Goal: Task Accomplishment & Management: Complete application form

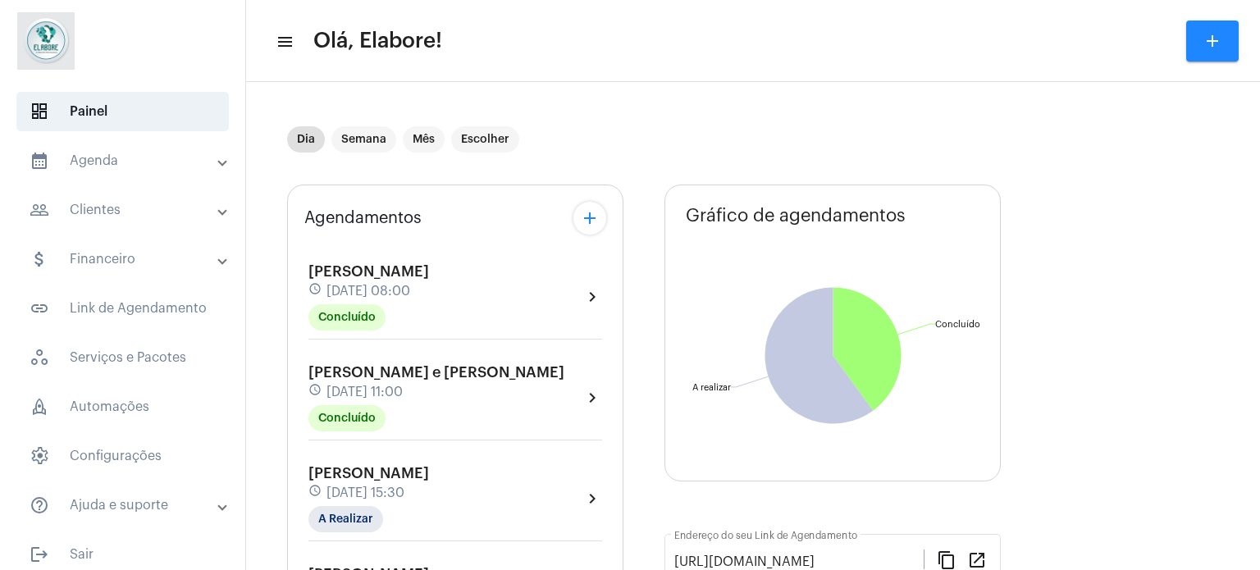
click at [125, 209] on mat-panel-title "people_outline Clientes" at bounding box center [125, 210] width 190 height 20
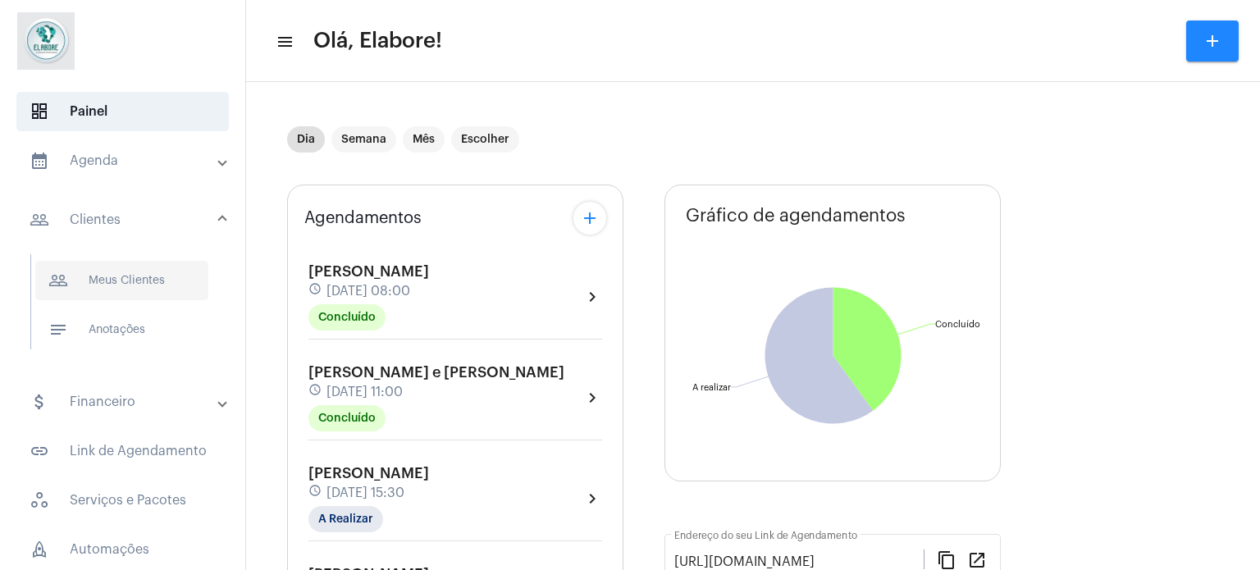
click at [128, 276] on span "people_outline Meus Clientes" at bounding box center [121, 280] width 173 height 39
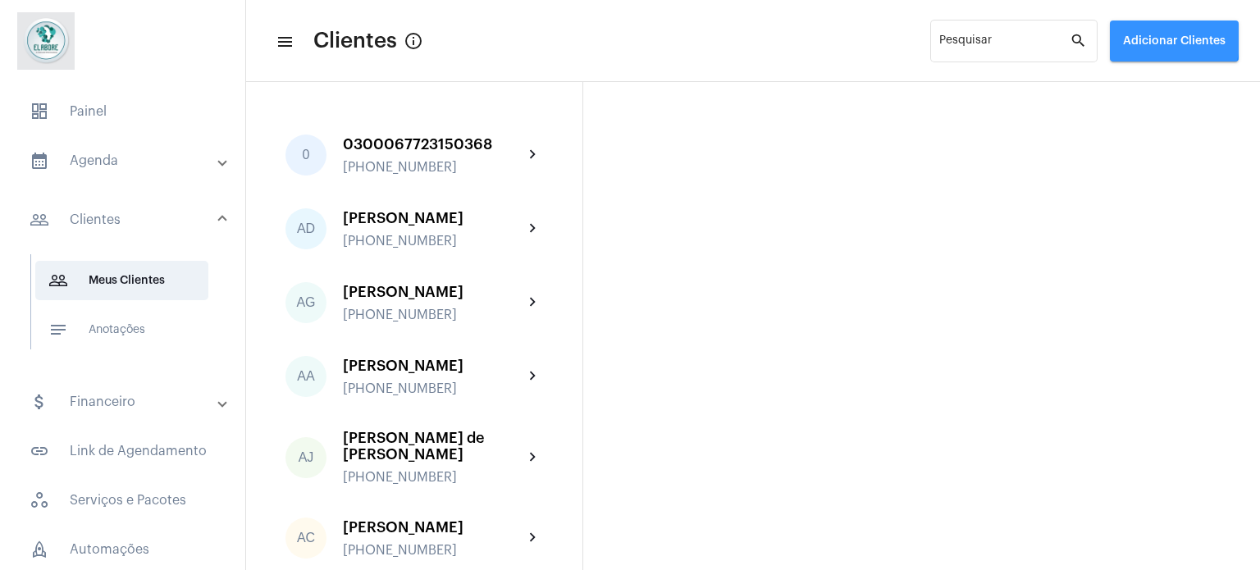
click at [1150, 36] on span "Adicionar Clientes" at bounding box center [1174, 40] width 103 height 11
click at [1145, 76] on span "add Novo Cliente" at bounding box center [1172, 86] width 95 height 30
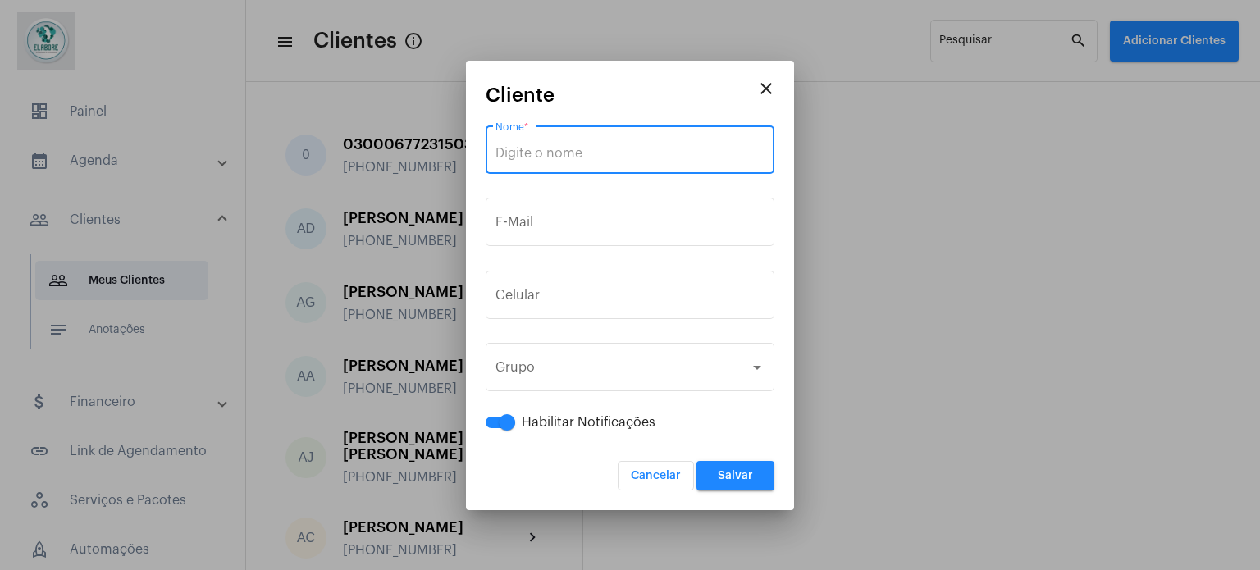
click at [645, 158] on input "Nome *" at bounding box center [630, 153] width 269 height 15
paste input "Gerusa de [PERSON_NAME]"
type input "Gerusa de [PERSON_NAME]"
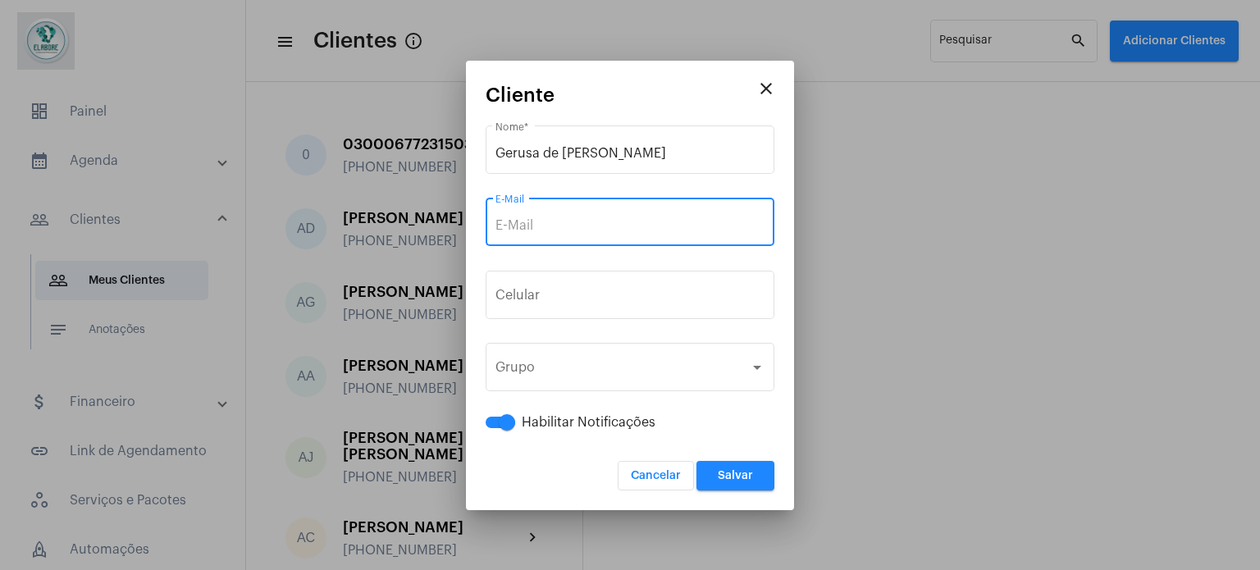
click at [590, 219] on input "E-Mail" at bounding box center [630, 225] width 269 height 15
paste input "jerusa.cruz@hotmail.com"
type input "jerusa.cruz@hotmail.com"
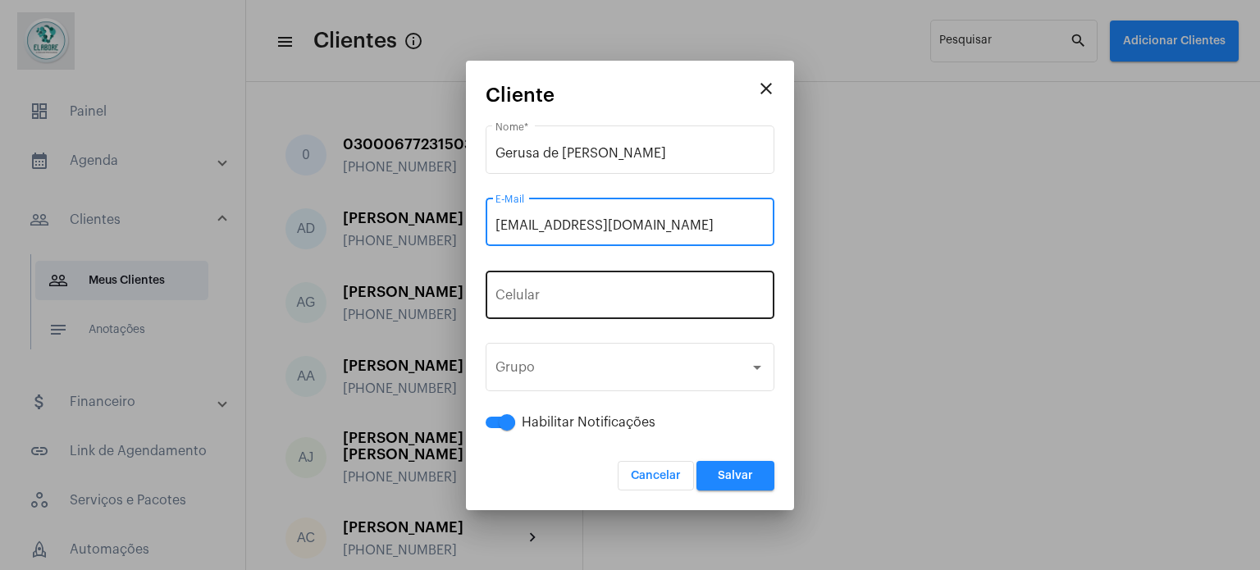
click at [578, 285] on div "+55 Celular" at bounding box center [630, 293] width 269 height 52
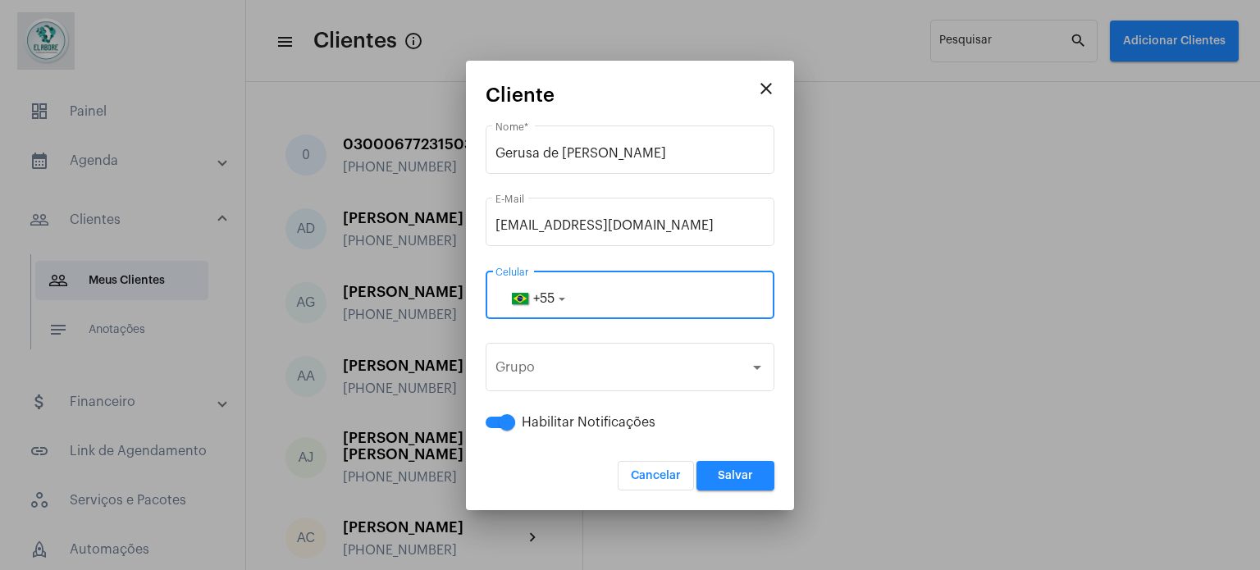
paste input "75983333655"
type input "75983333655"
click at [745, 477] on span "Salvar" at bounding box center [735, 475] width 35 height 11
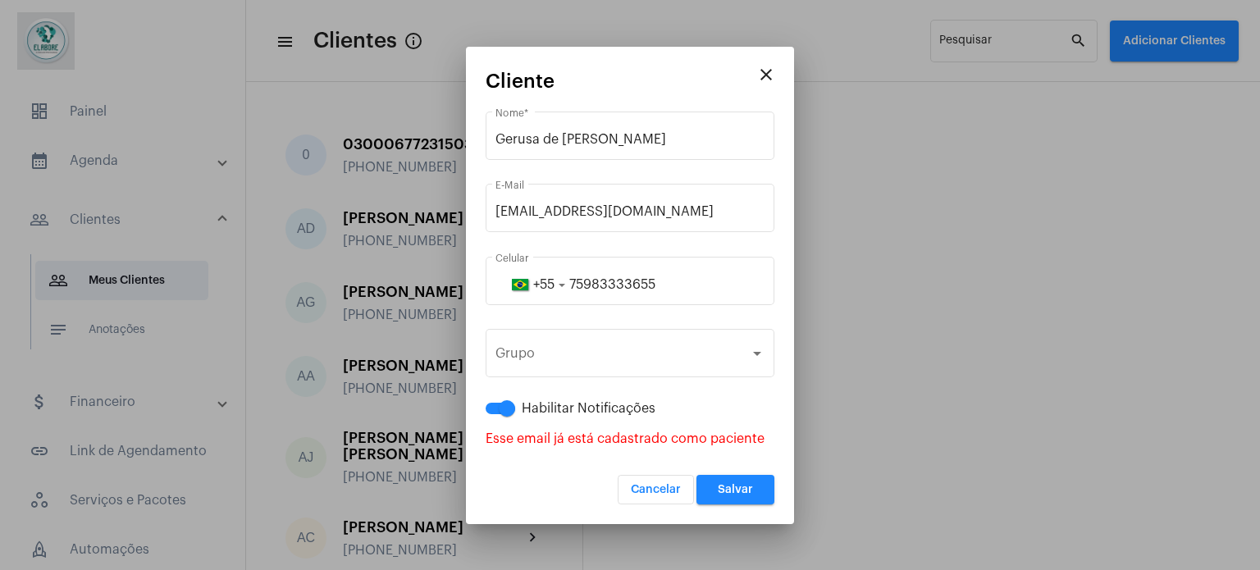
click at [773, 69] on mat-icon "close" at bounding box center [766, 75] width 20 height 20
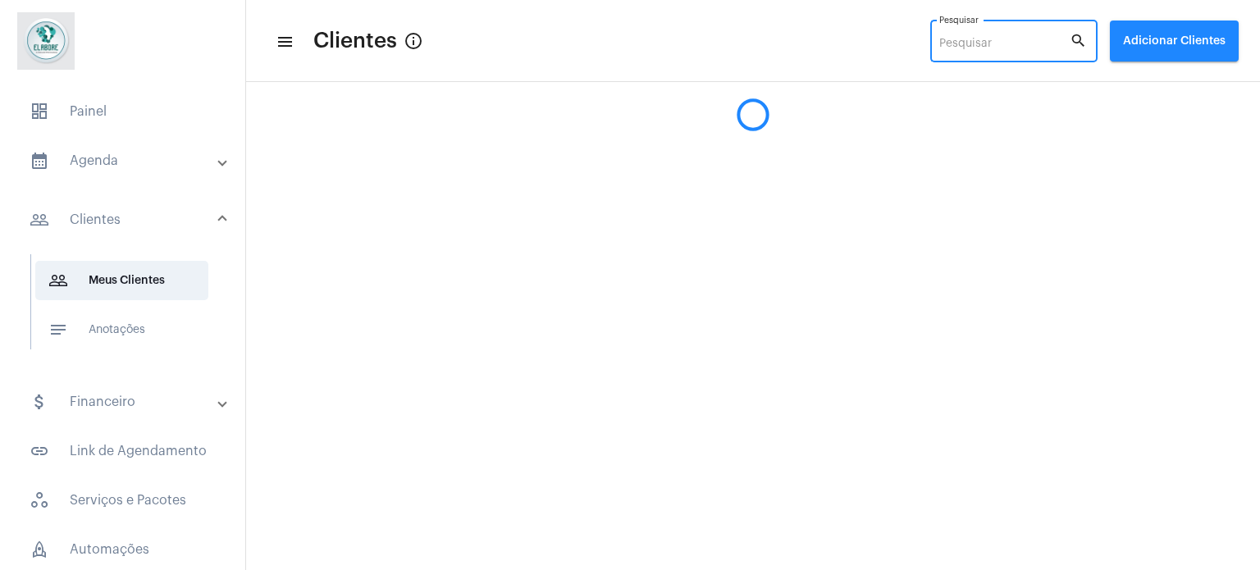
click at [1010, 39] on input "Pesquisar" at bounding box center [1004, 44] width 130 height 13
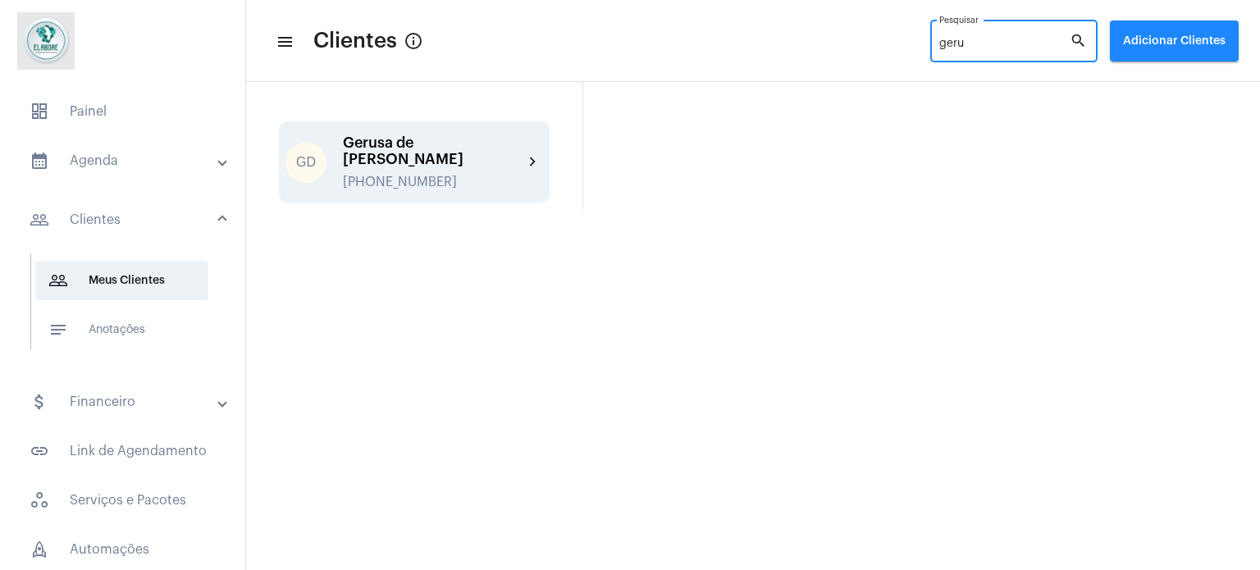
type input "geru"
click at [396, 136] on div "Gerusa de [PERSON_NAME]" at bounding box center [433, 151] width 180 height 33
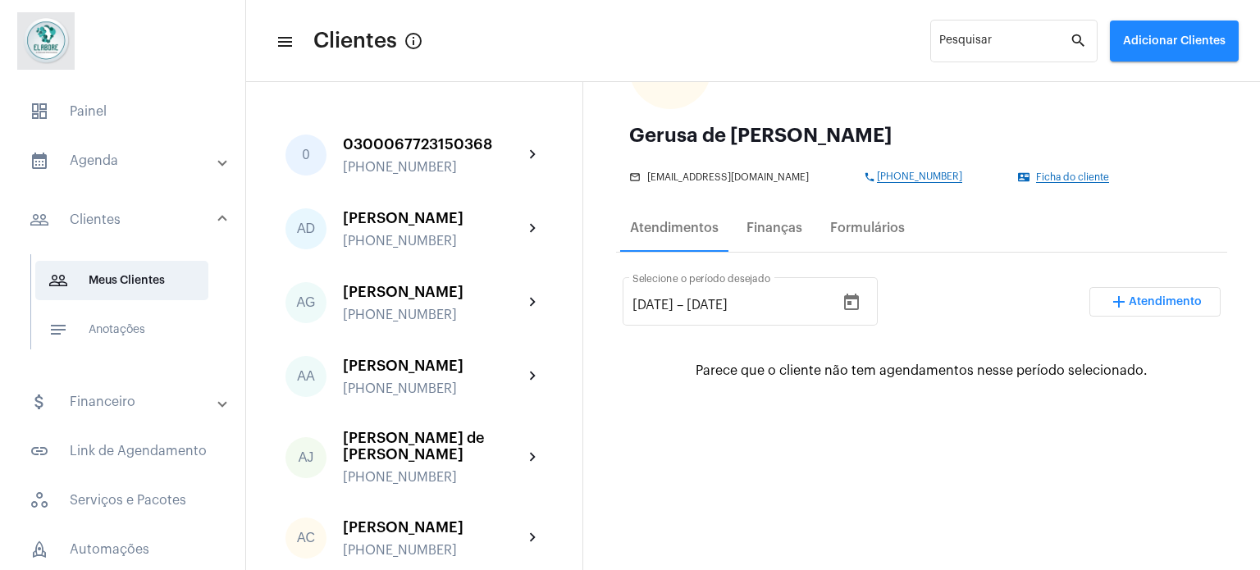
scroll to position [164, 0]
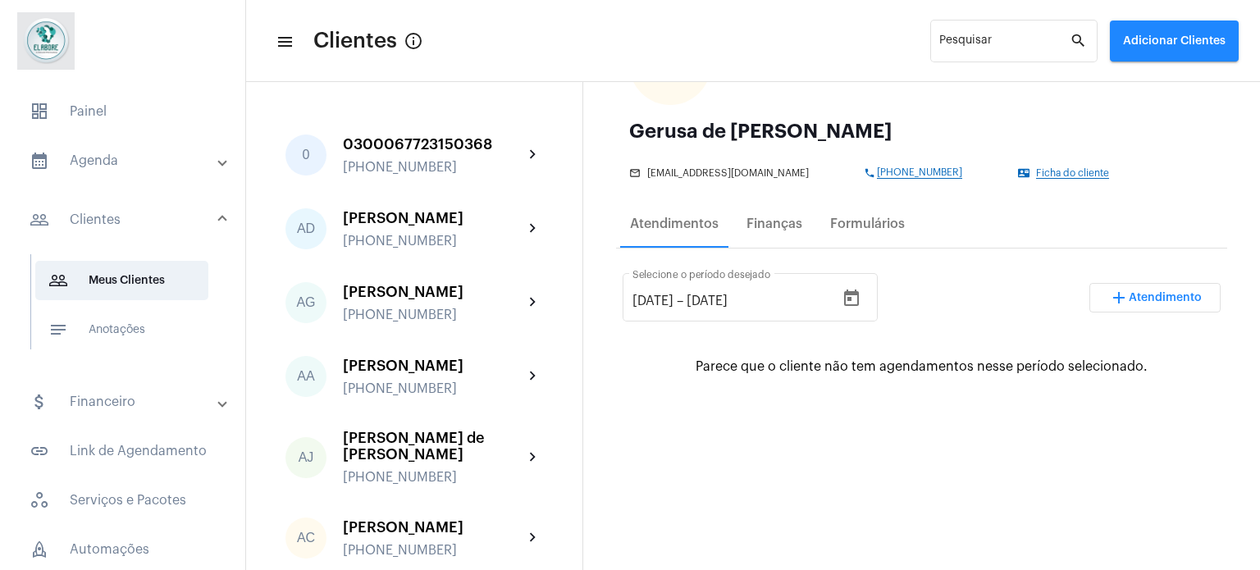
click at [1109, 299] on mat-icon "add" at bounding box center [1119, 298] width 20 height 20
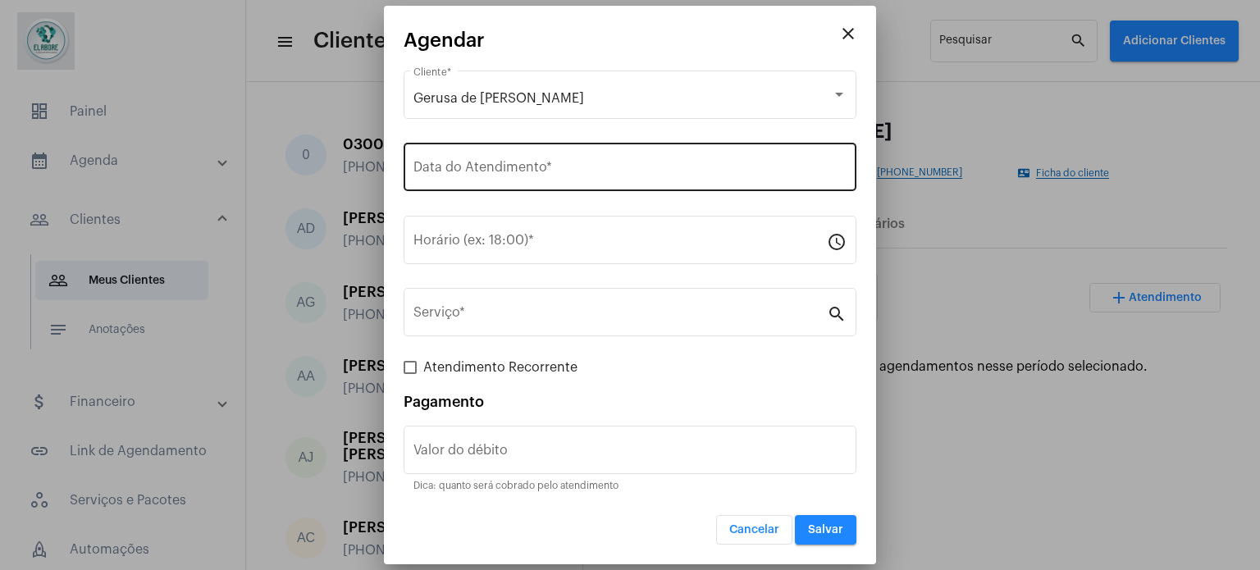
click at [495, 170] on input "Data do Atendimento *" at bounding box center [629, 170] width 433 height 15
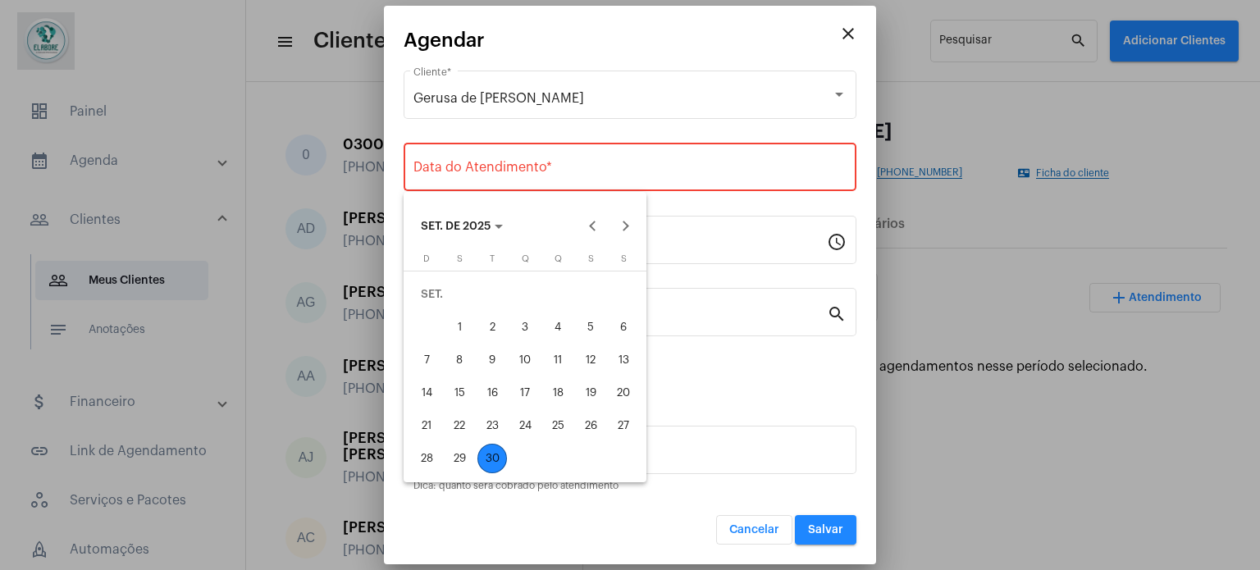
click at [494, 461] on div "30" at bounding box center [492, 459] width 30 height 30
type input "30/09/2025"
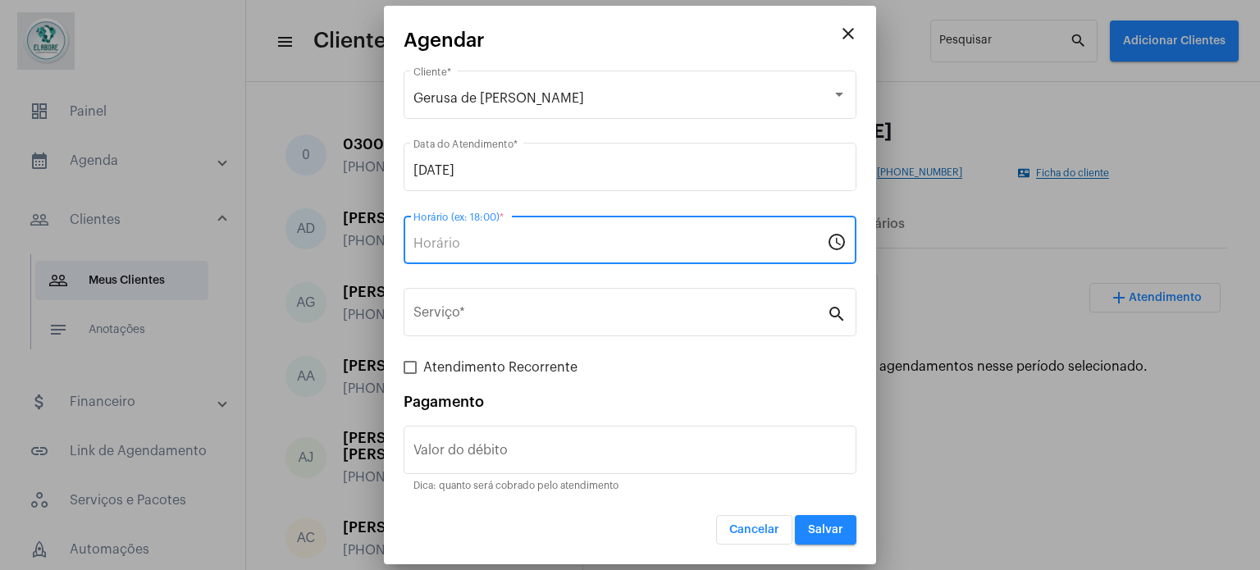
click at [492, 236] on input "Horário (ex: 18:00) *" at bounding box center [619, 243] width 413 height 15
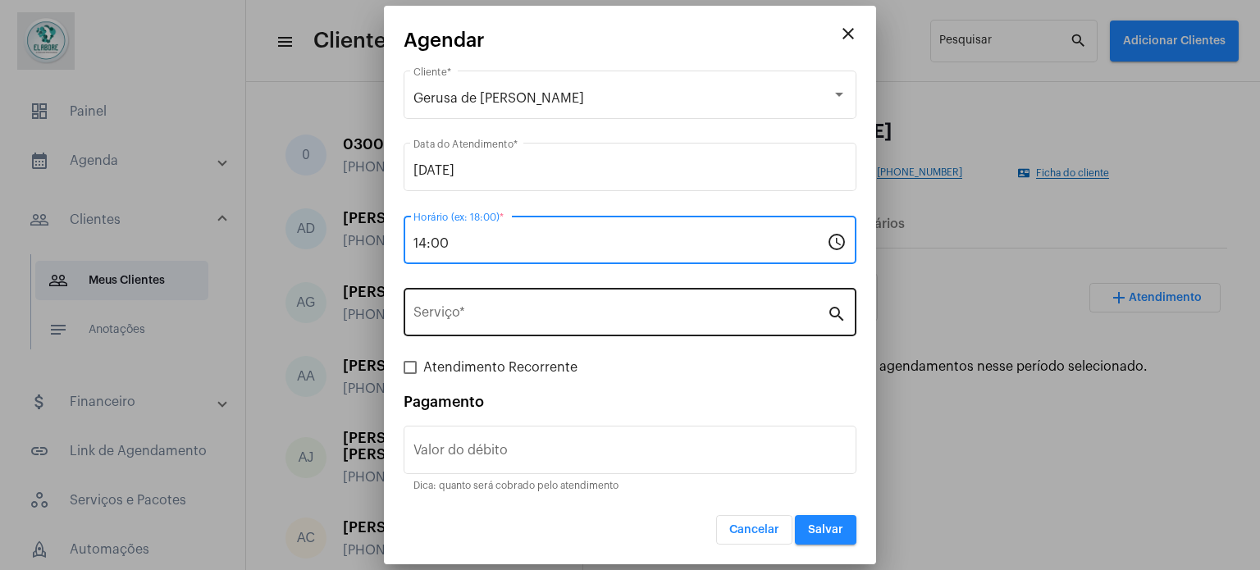
type input "14:00"
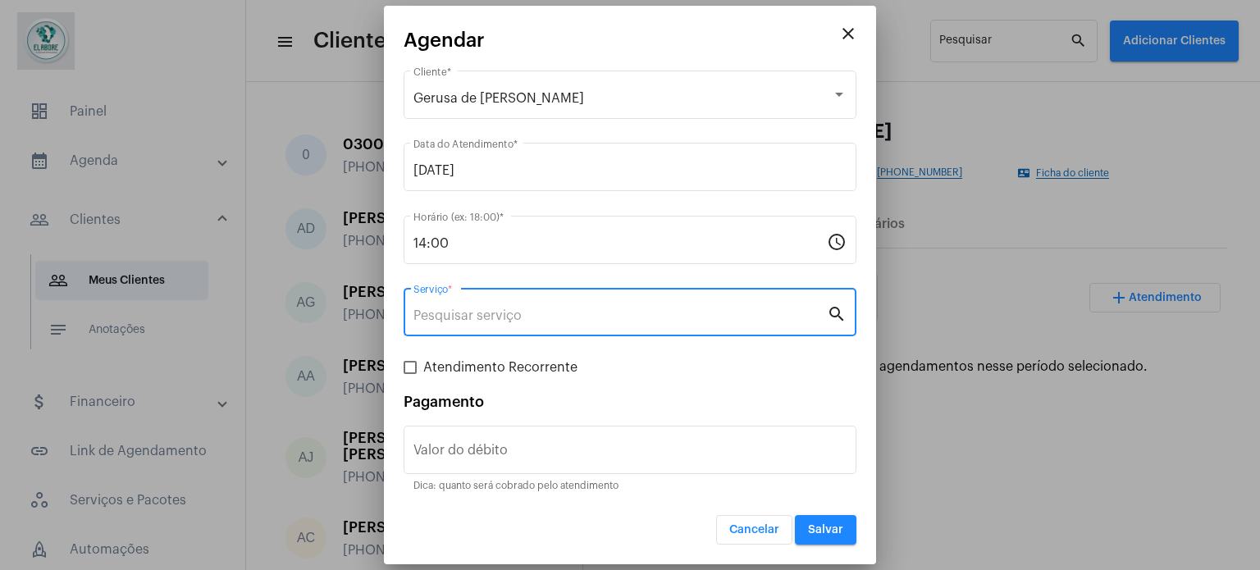
click at [548, 313] on input "Serviço *" at bounding box center [619, 315] width 413 height 15
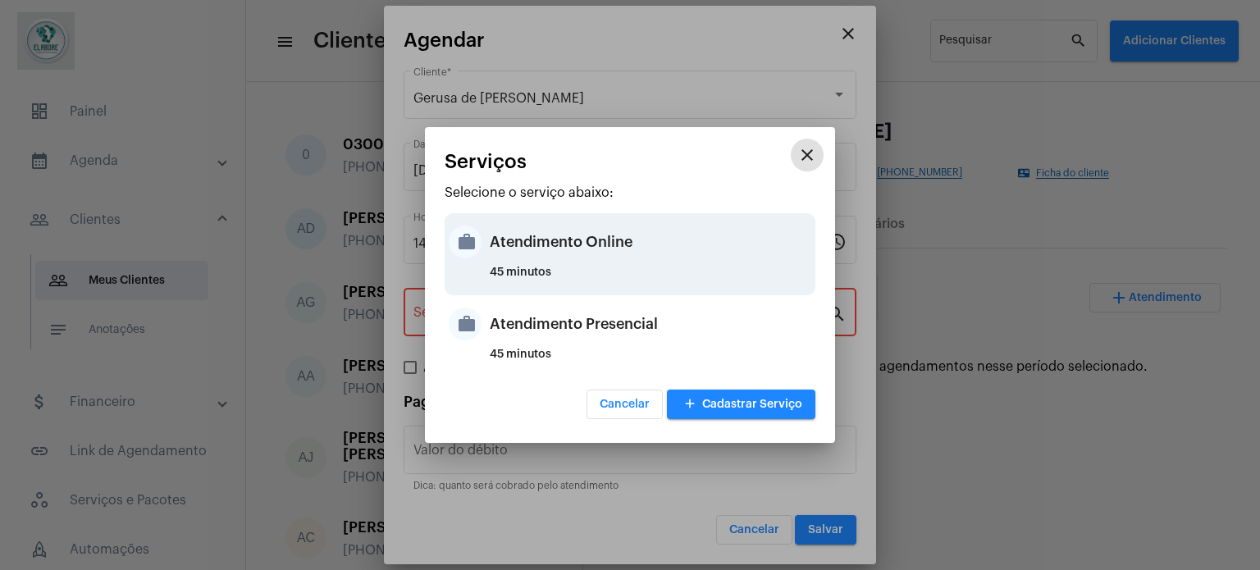
click at [587, 258] on div "Atendimento Online" at bounding box center [651, 241] width 322 height 49
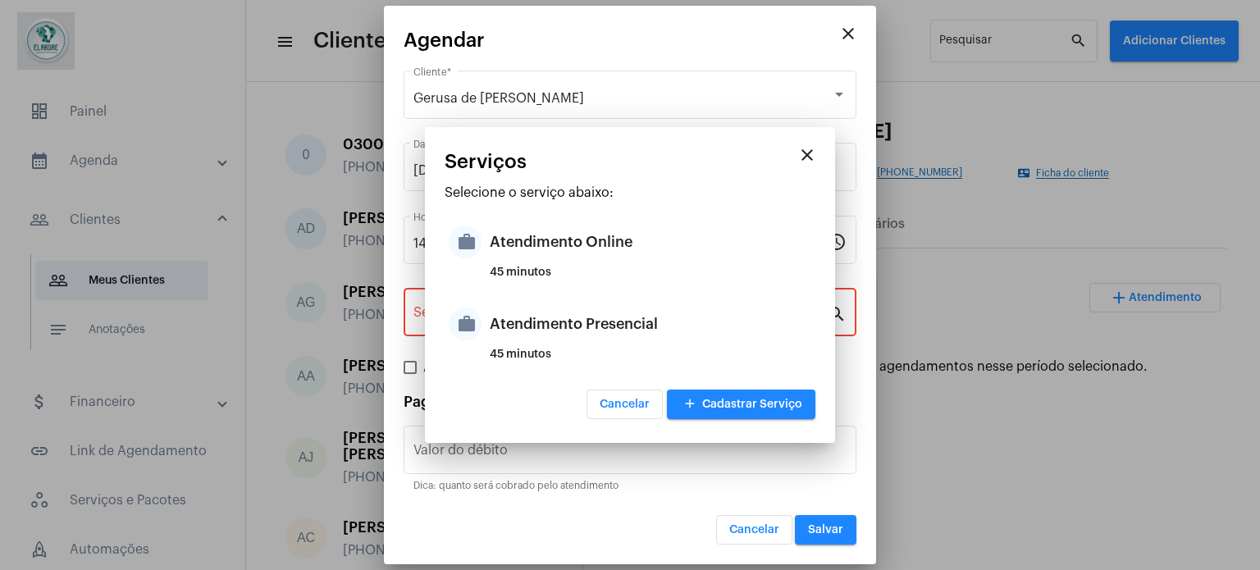
type input "Atendimento Online"
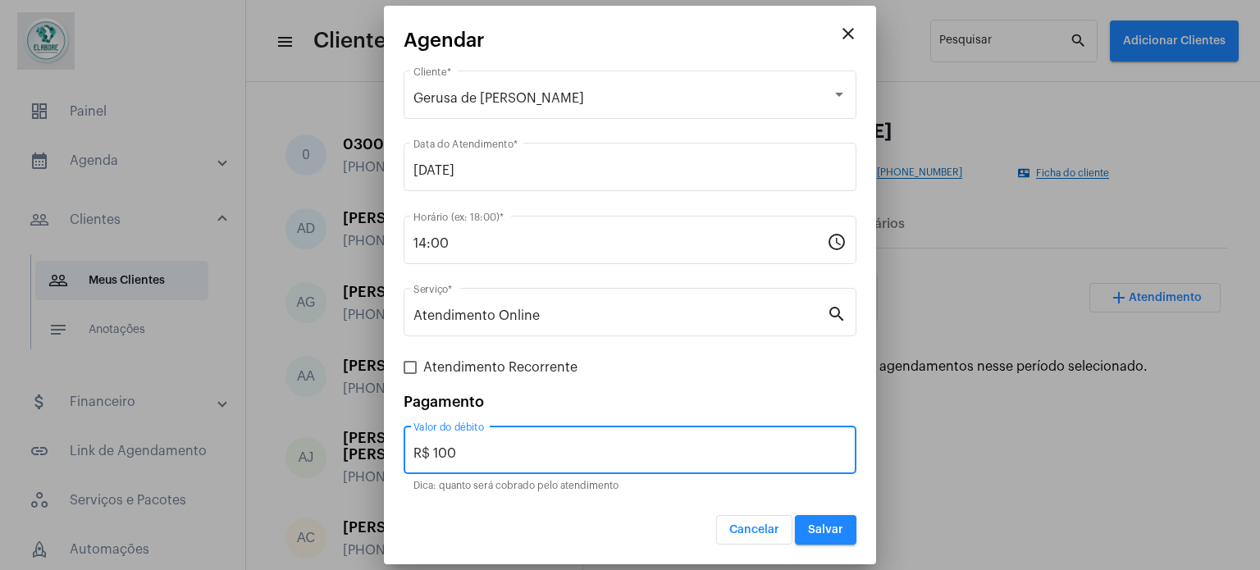
drag, startPoint x: 530, startPoint y: 455, endPoint x: 321, endPoint y: 452, distance: 209.2
click at [321, 452] on div "close Agendar Gerusa de Santana Gonçalves Cruz Cliente * 30/09/2025 Data do Ate…" at bounding box center [630, 285] width 1260 height 570
type input "R$ 0"
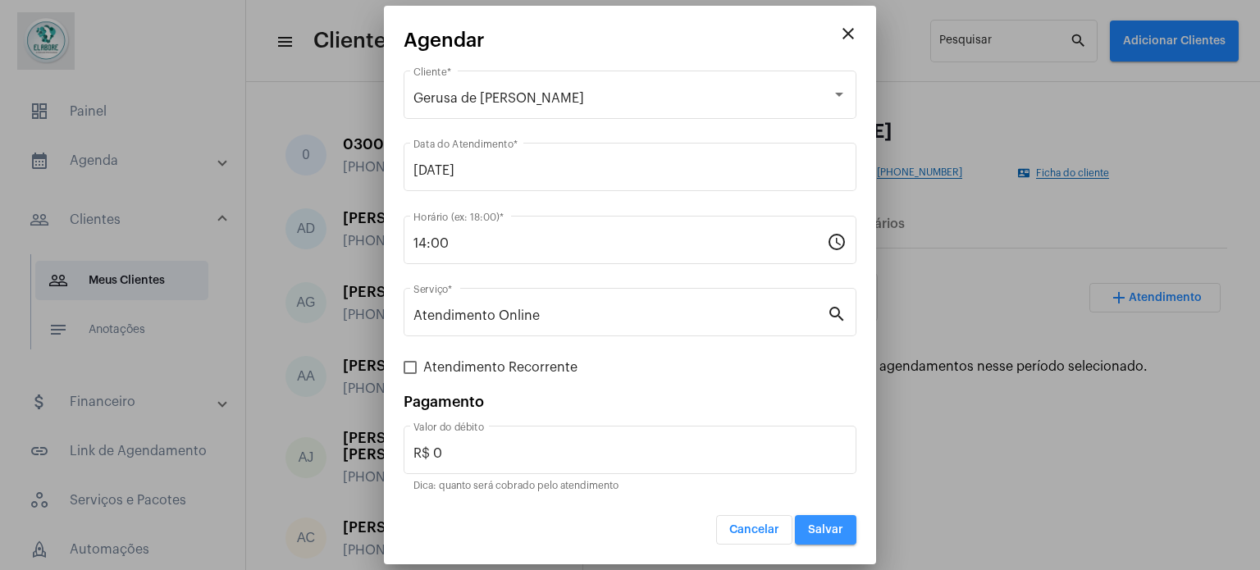
click at [844, 536] on button "Salvar" at bounding box center [826, 530] width 62 height 30
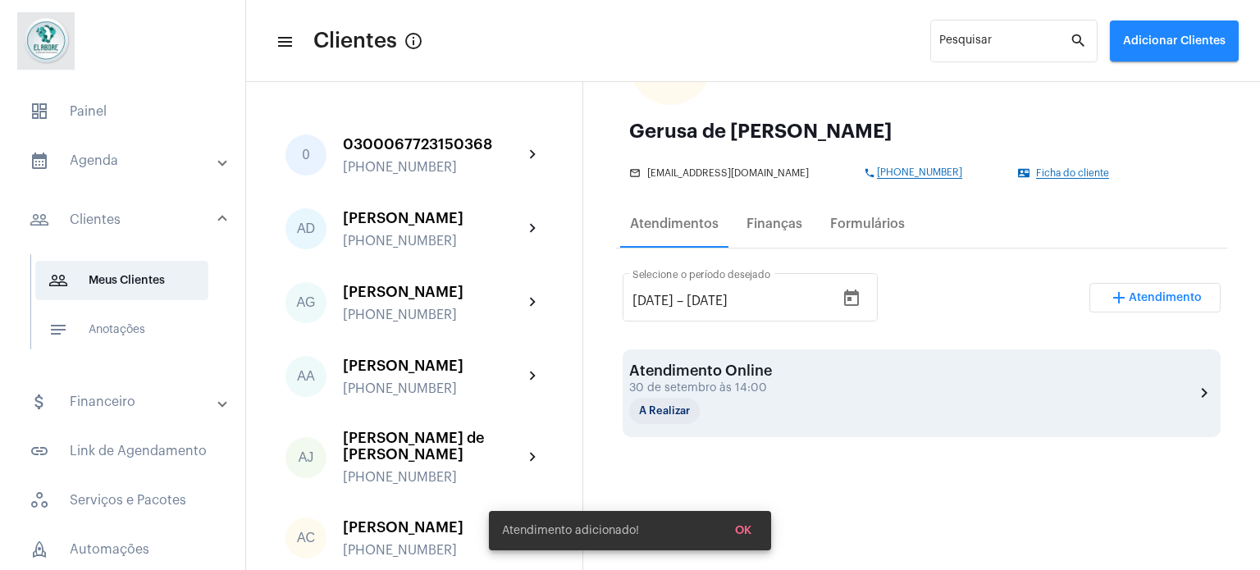
click at [1034, 391] on div "Atendimento Online 30 de setembro às 14:00 A Realizar chevron_right" at bounding box center [921, 394] width 585 height 62
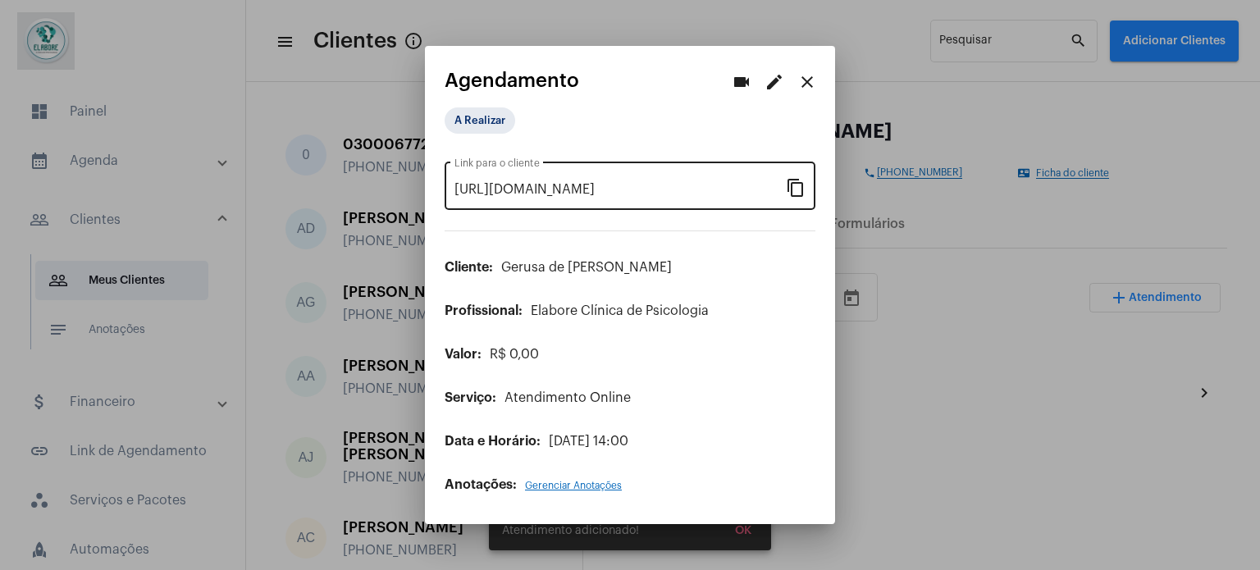
click at [789, 183] on mat-icon "content_copy" at bounding box center [796, 187] width 20 height 20
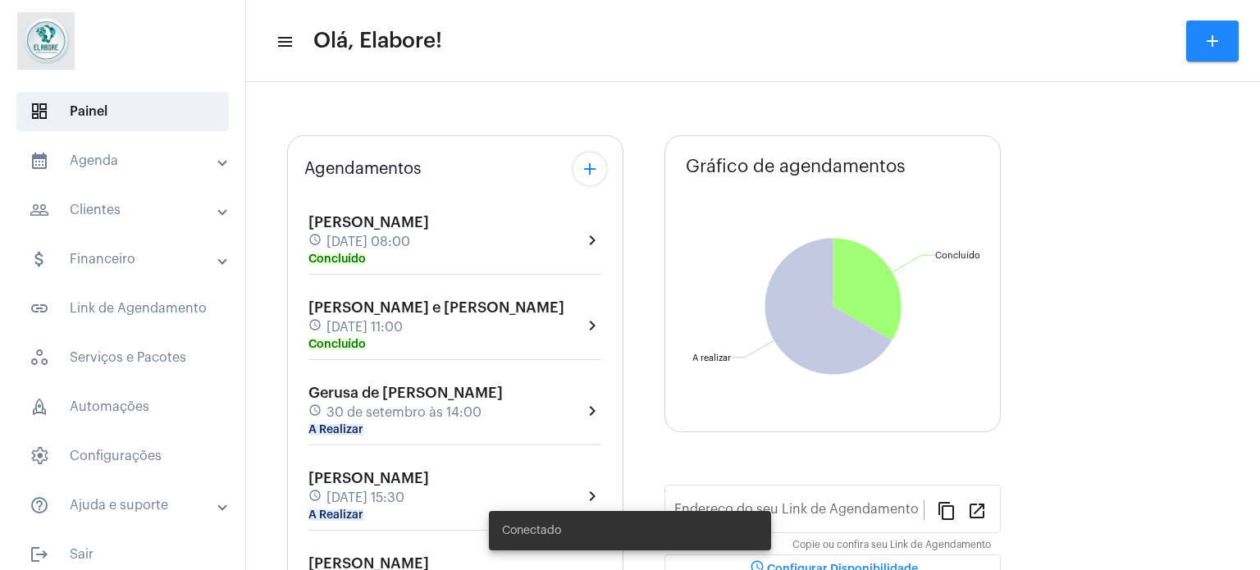
type input "[URL][DOMAIN_NAME]"
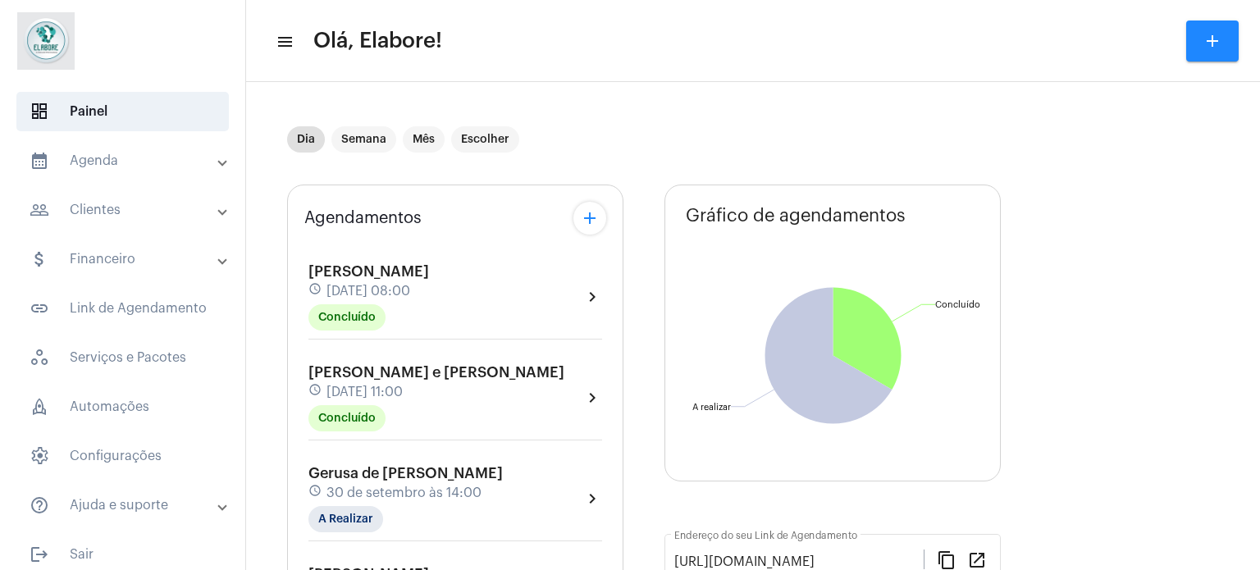
click at [126, 217] on mat-panel-title "people_outline Clientes" at bounding box center [125, 210] width 190 height 20
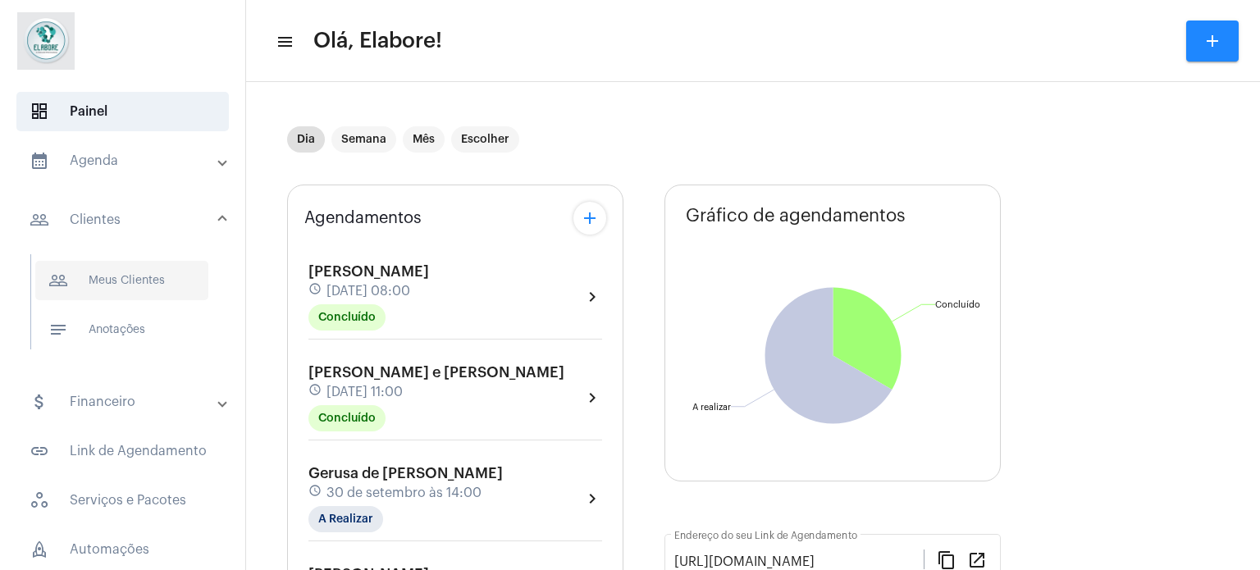
click at [127, 280] on span "people_outline Meus Clientes" at bounding box center [121, 280] width 173 height 39
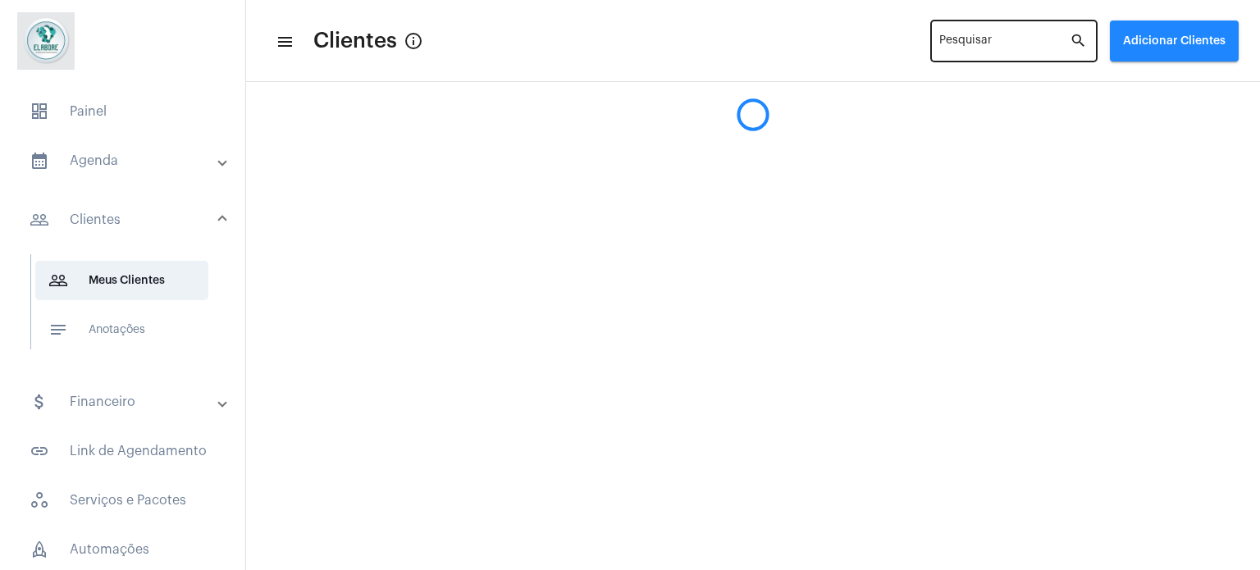
click at [974, 47] on input "Pesquisar" at bounding box center [1004, 44] width 130 height 13
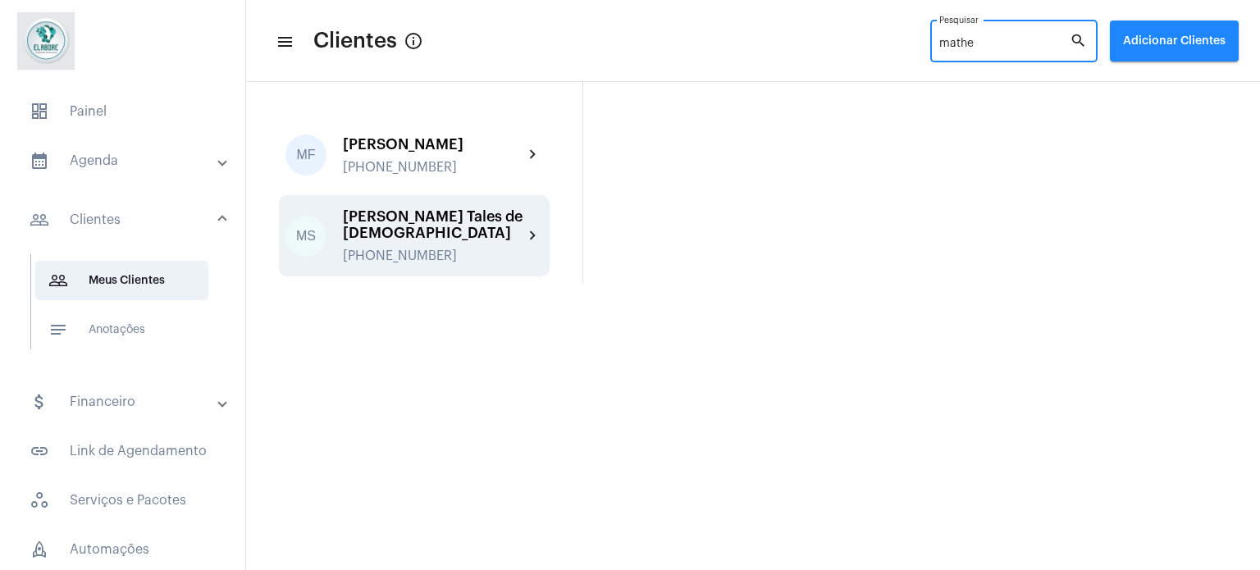
type input "mathe"
click at [422, 253] on div "[PERSON_NAME] Tales de [DEMOGRAPHIC_DATA] [PHONE_NUMBER]" at bounding box center [433, 235] width 180 height 55
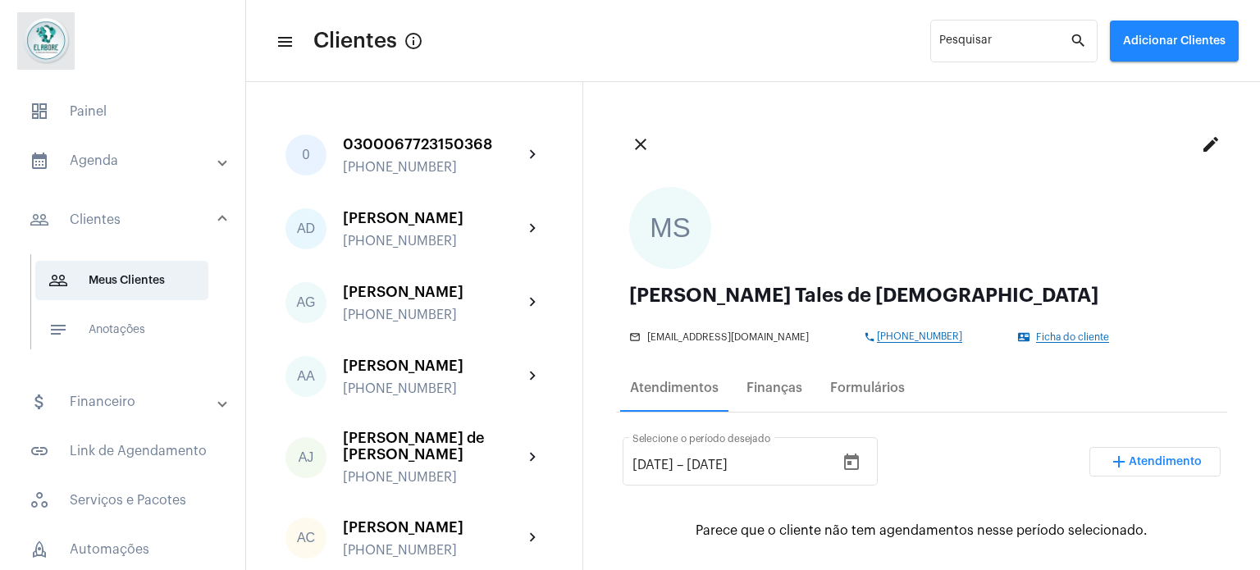
click at [909, 336] on span "[PHONE_NUMBER]" at bounding box center [919, 336] width 85 height 11
click at [1007, 331] on div "mail_outline [EMAIL_ADDRESS][DOMAIN_NAME] phone [PHONE_NUMBER] contact_mail Fic…" at bounding box center [917, 334] width 577 height 17
click at [1018, 336] on mat-icon "contact_mail" at bounding box center [1024, 336] width 13 height 11
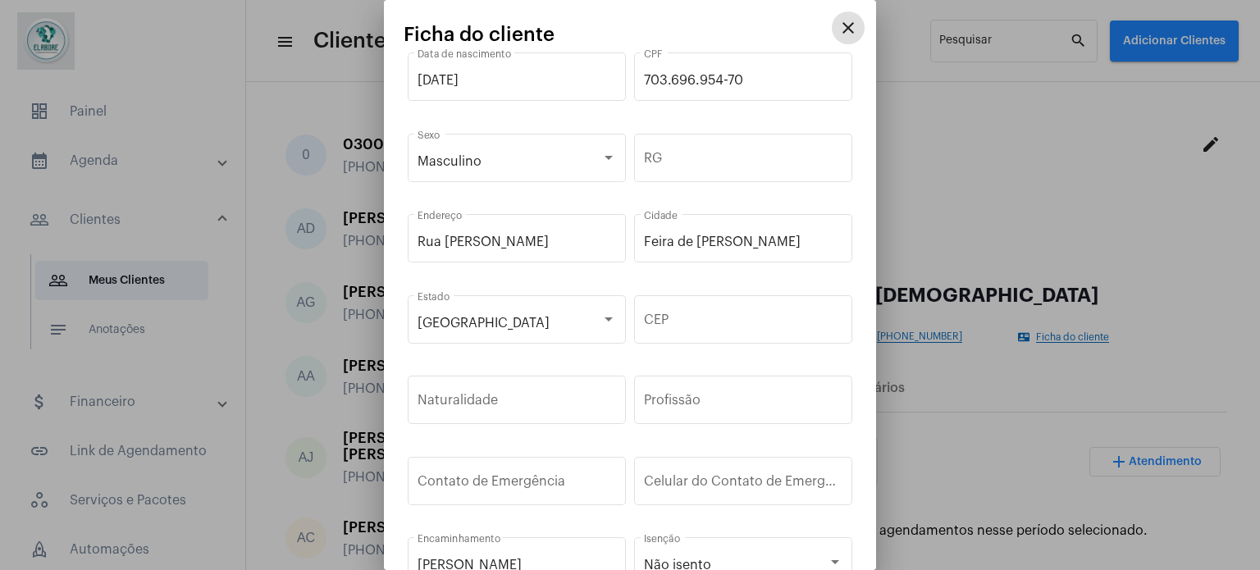
click at [838, 32] on mat-icon "close" at bounding box center [848, 28] width 20 height 20
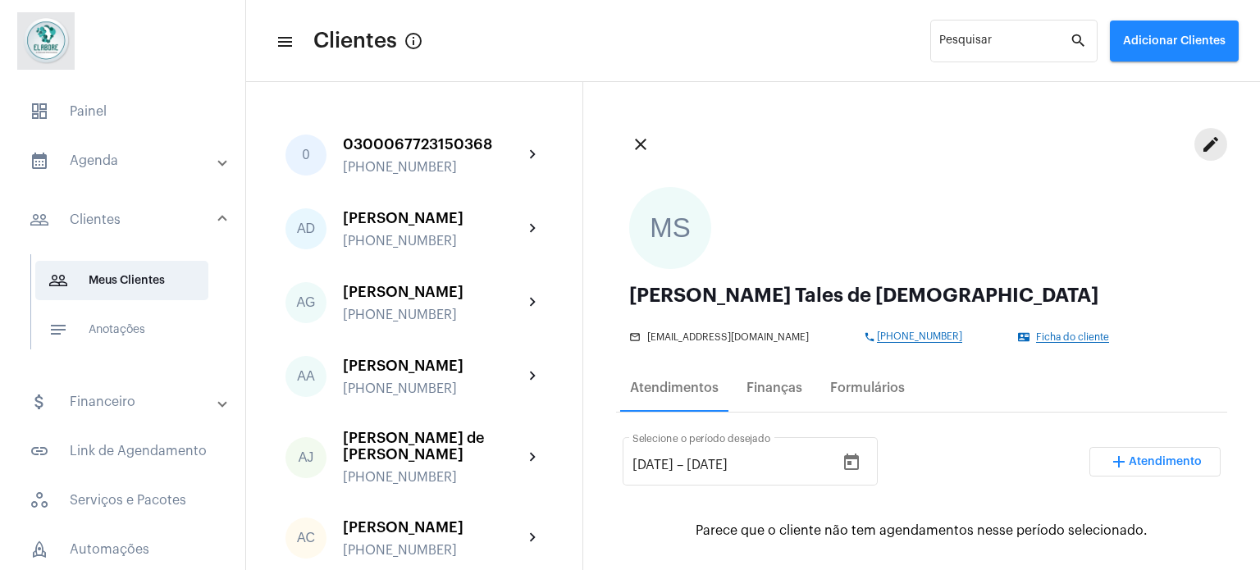
click at [1201, 139] on mat-icon "edit" at bounding box center [1211, 145] width 20 height 20
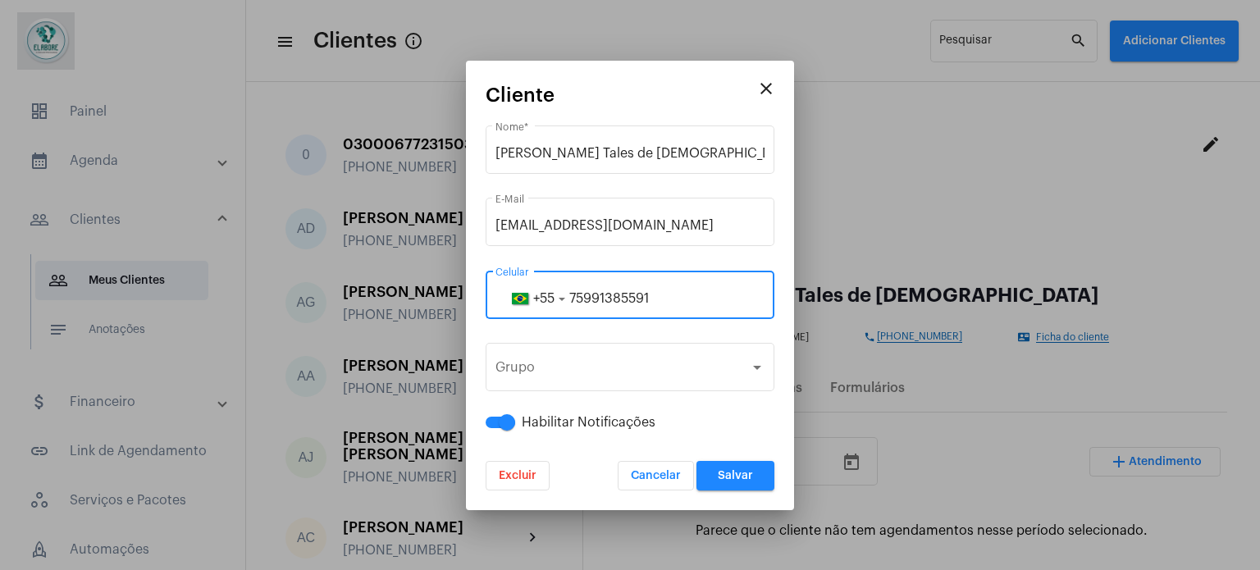
drag, startPoint x: 660, startPoint y: 296, endPoint x: 595, endPoint y: 296, distance: 64.8
click at [595, 296] on input "75991385591" at bounding box center [630, 298] width 269 height 15
type input "75991696157"
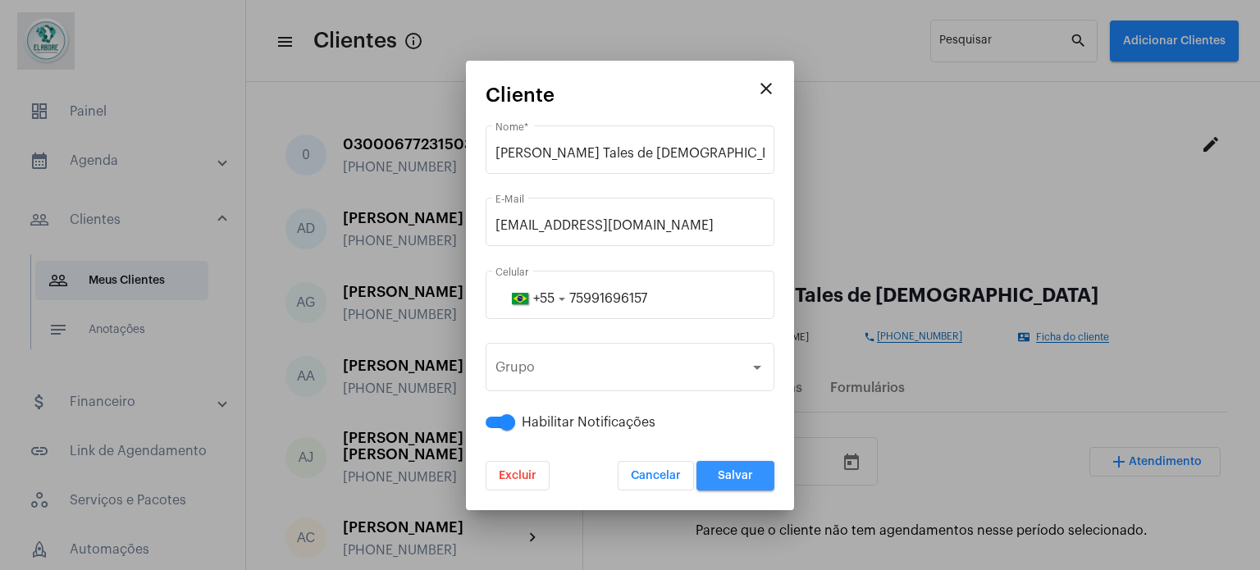
click at [717, 476] on button "Salvar" at bounding box center [736, 476] width 78 height 30
